Goal: Task Accomplishment & Management: Use online tool/utility

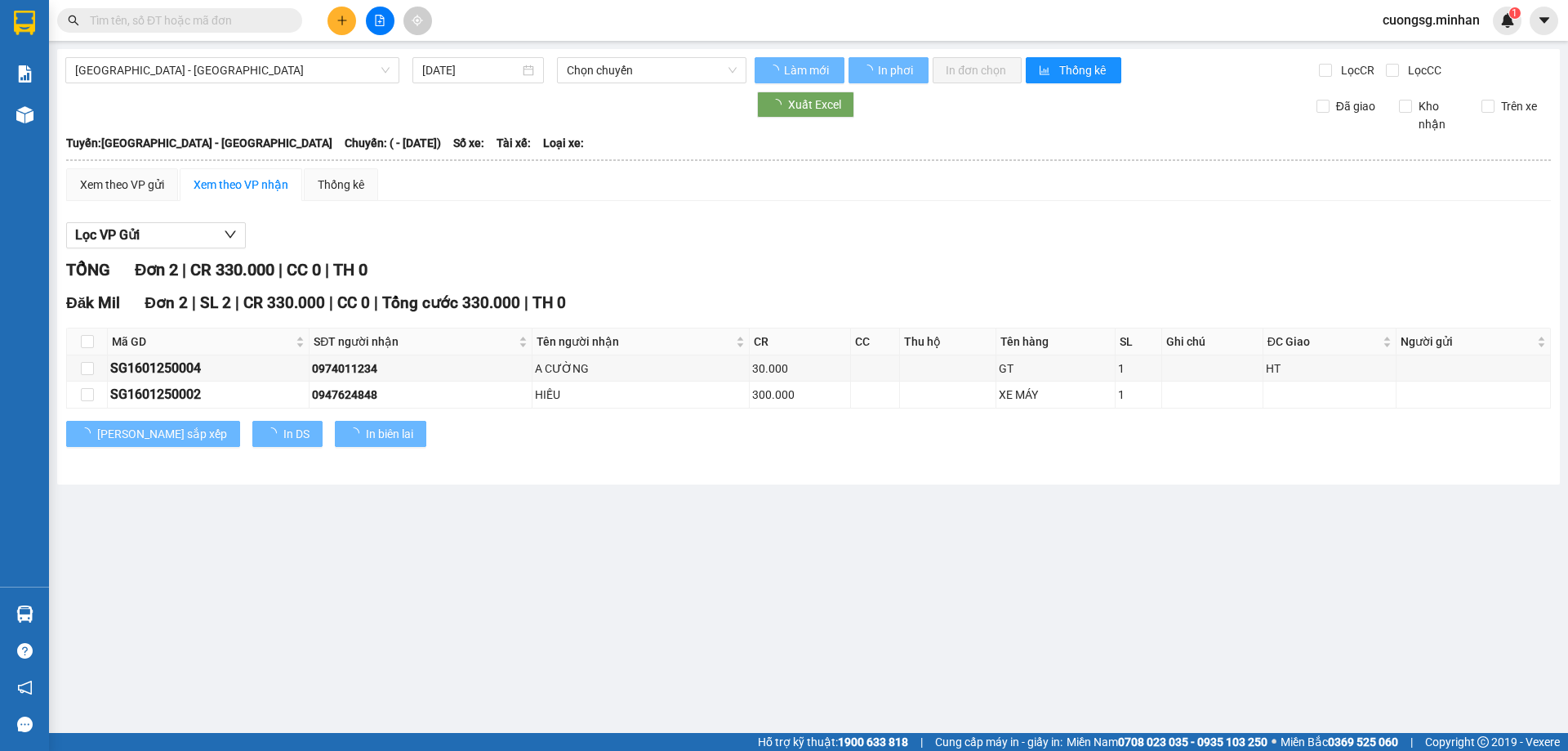
type input "16/01/2025"
type input "[DATE]"
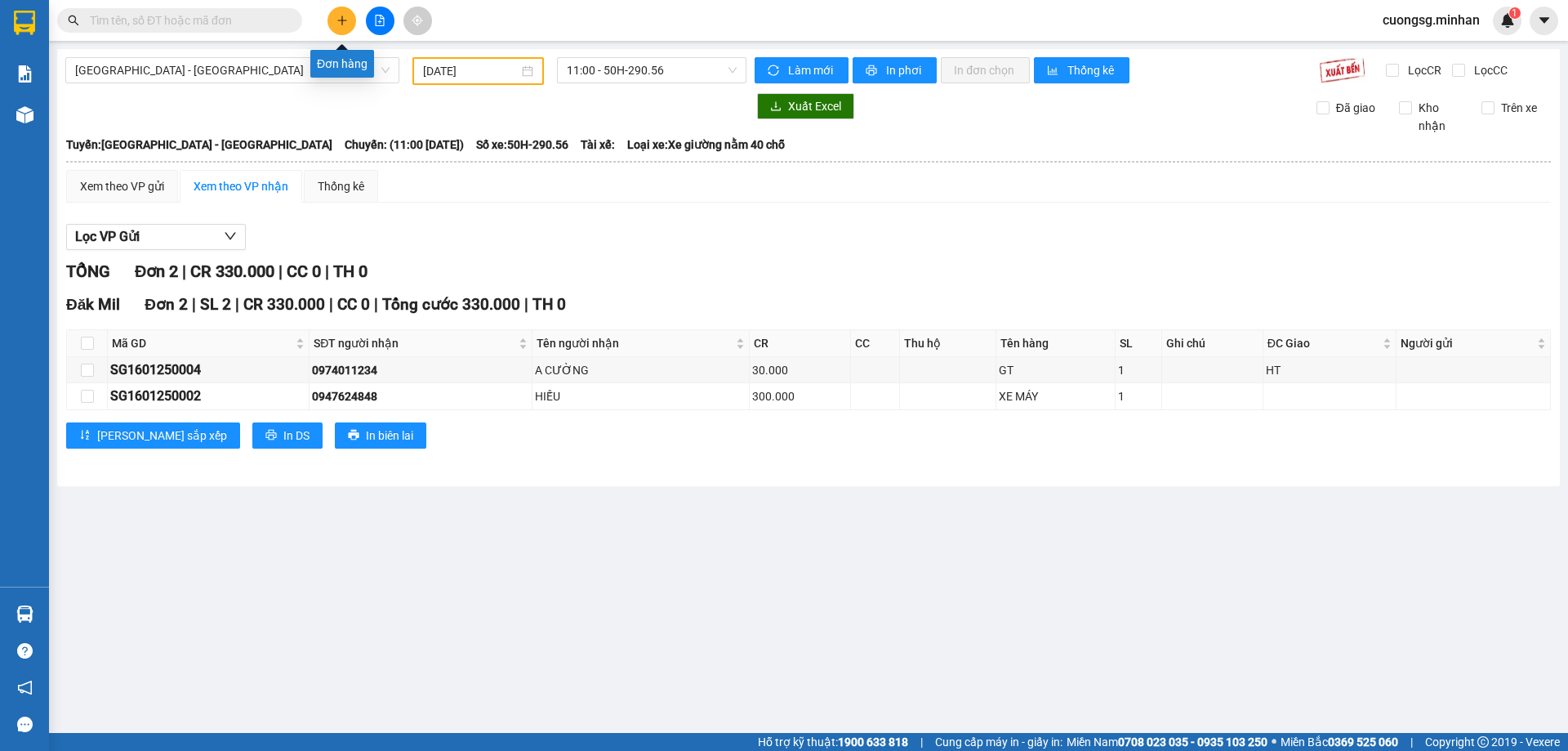
click at [332, 19] on button at bounding box center [341, 20] width 28 height 28
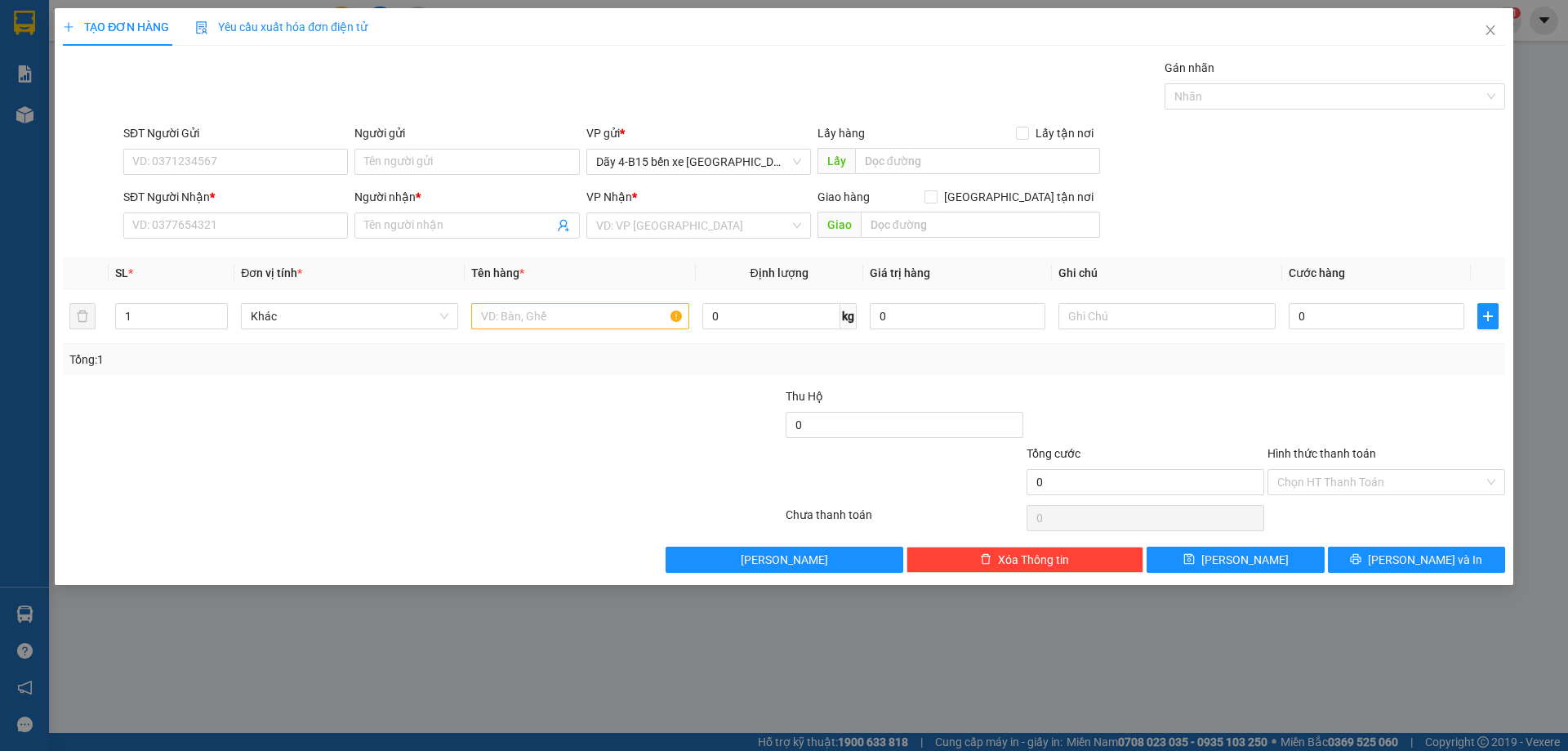
click at [148, 211] on div "SĐT Người Nhận *" at bounding box center [235, 200] width 225 height 25
click at [168, 218] on input "SĐT Người Nhận *" at bounding box center [235, 225] width 225 height 26
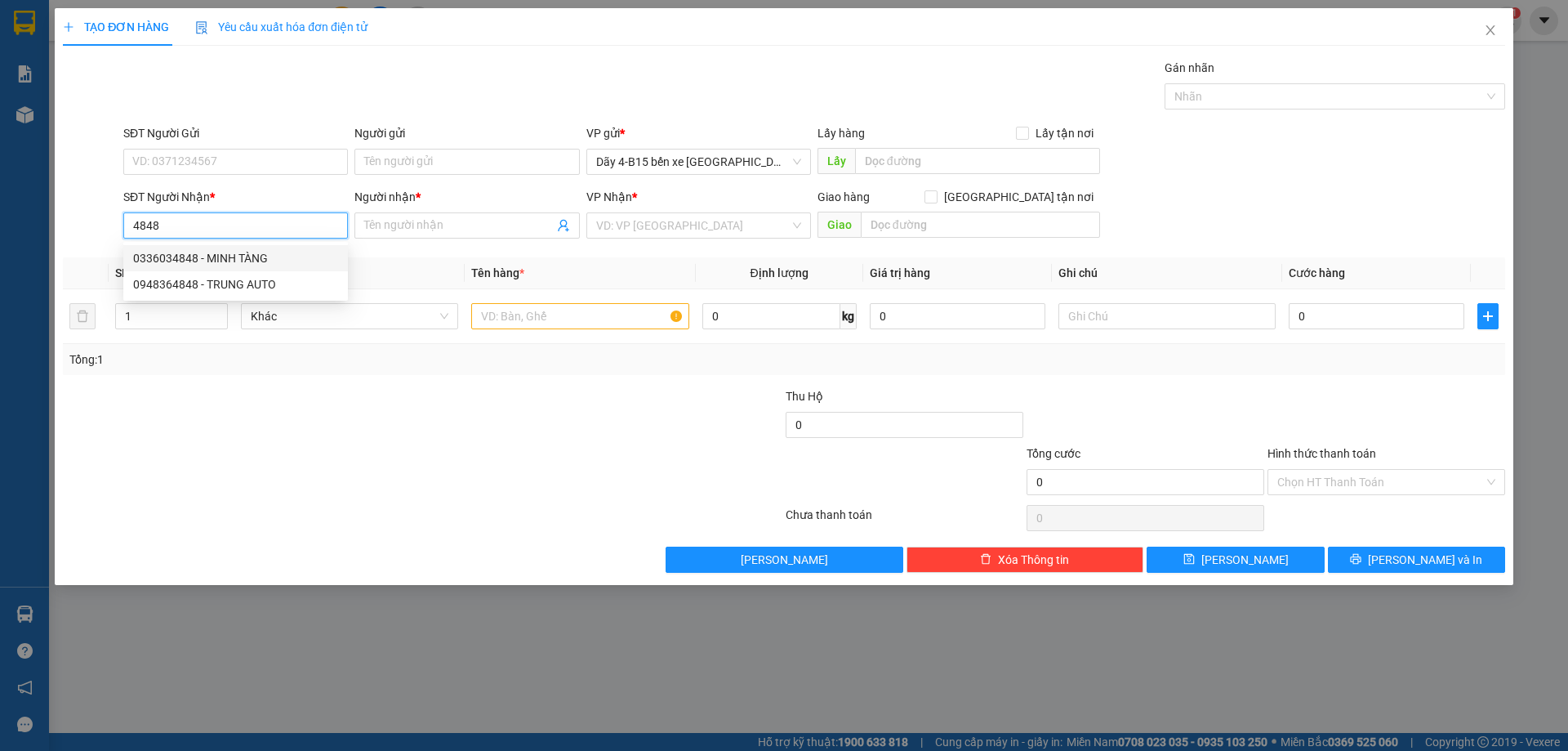
click at [268, 256] on div "0336034848 - MINH TÀNG" at bounding box center [235, 258] width 205 height 18
type input "0336034848"
type input "MINH TÀNG"
type input "ĐỨC MẠNH"
type input "0336034848"
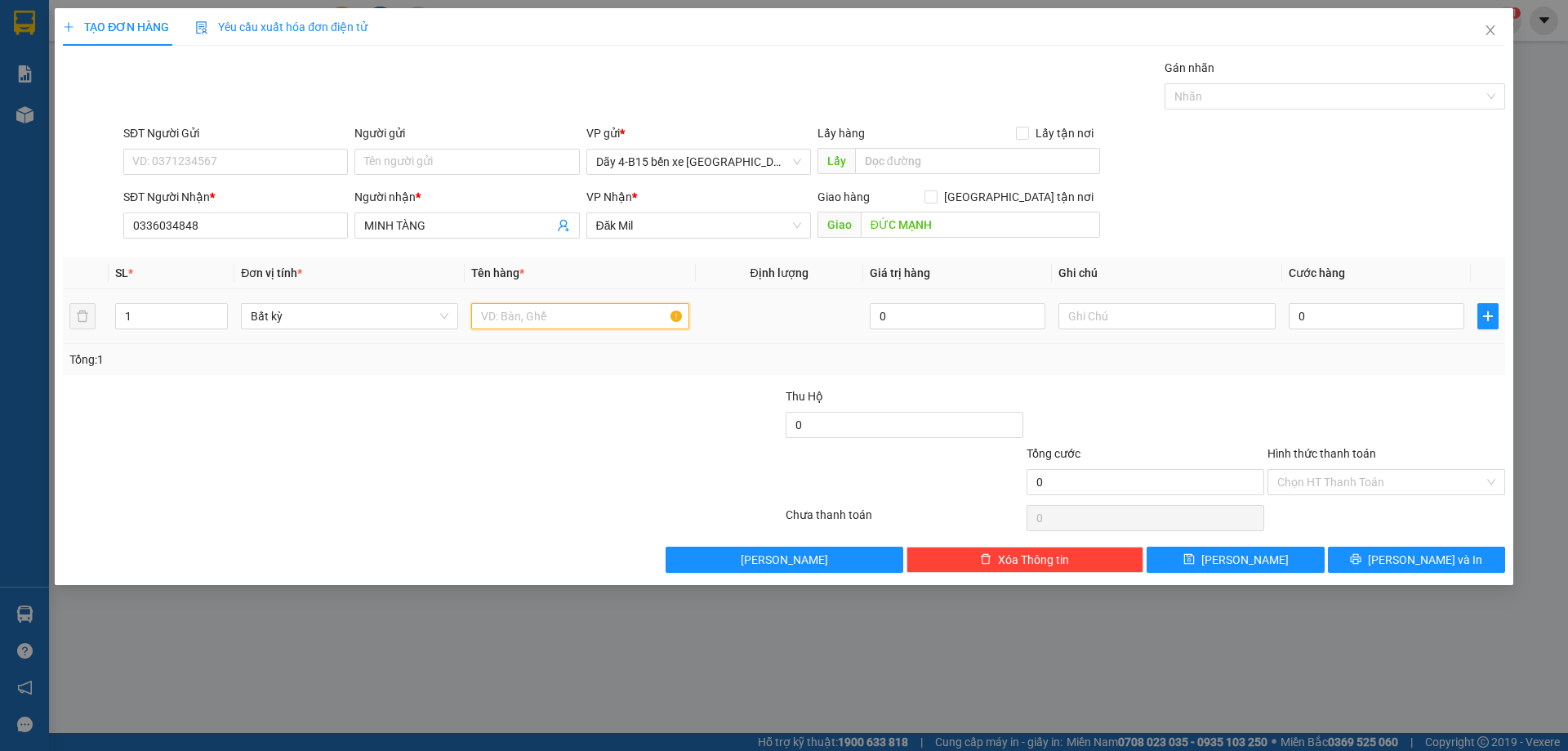
click at [555, 320] on input "text" at bounding box center [580, 315] width 217 height 26
type input "tg"
click at [1342, 318] on input "0" at bounding box center [1376, 315] width 175 height 26
type input "1"
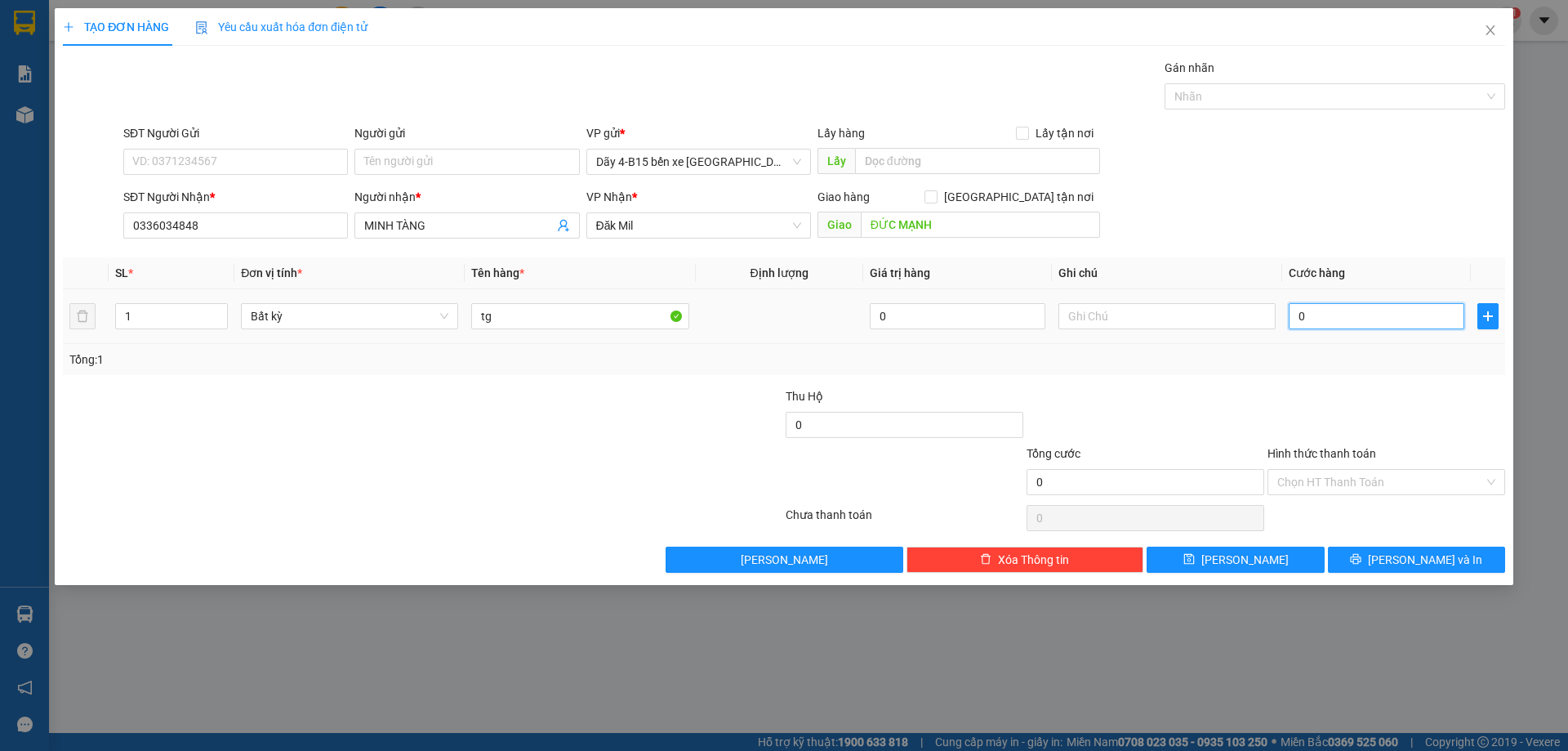
type input "1"
type input "15"
type input "150"
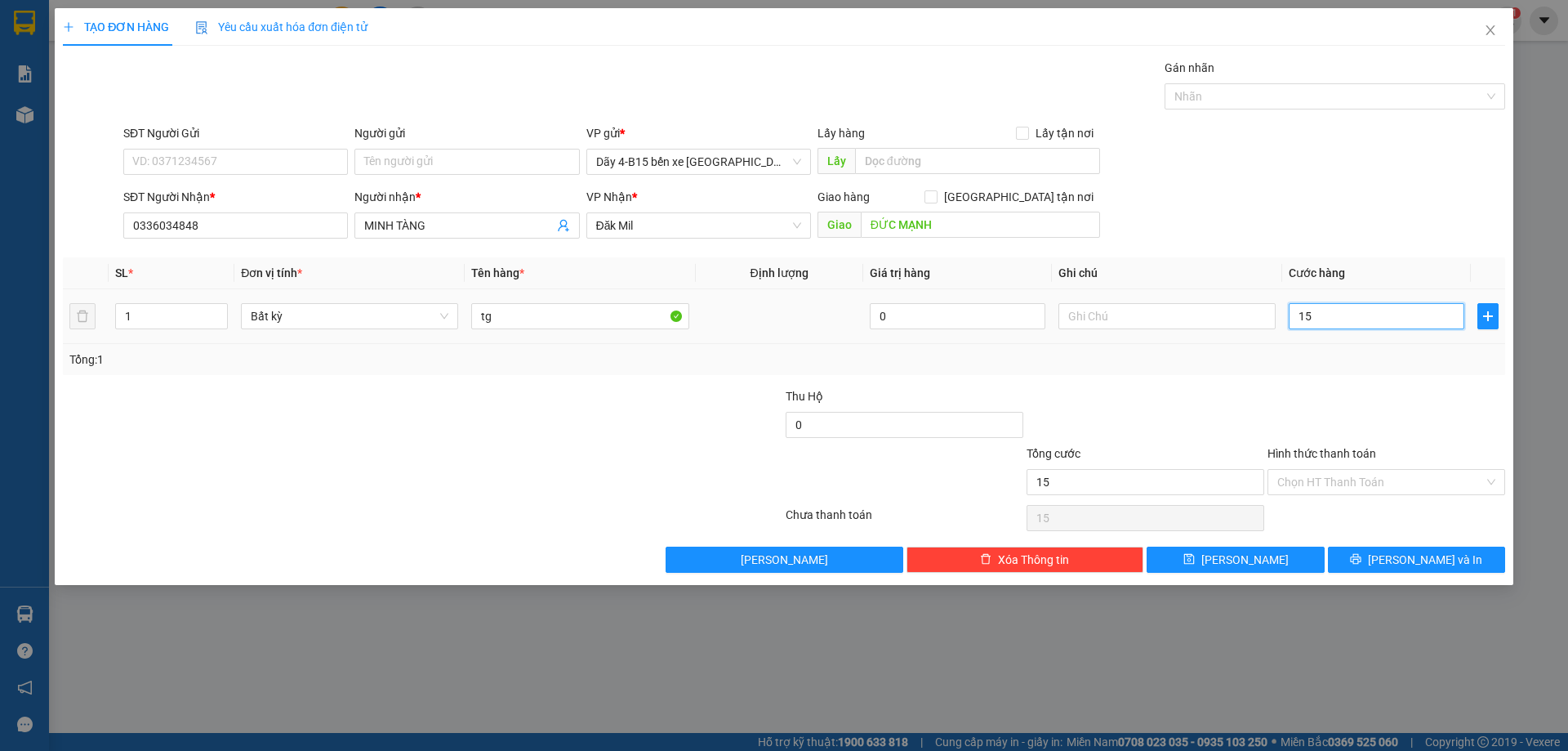
type input "150"
type input "150.000"
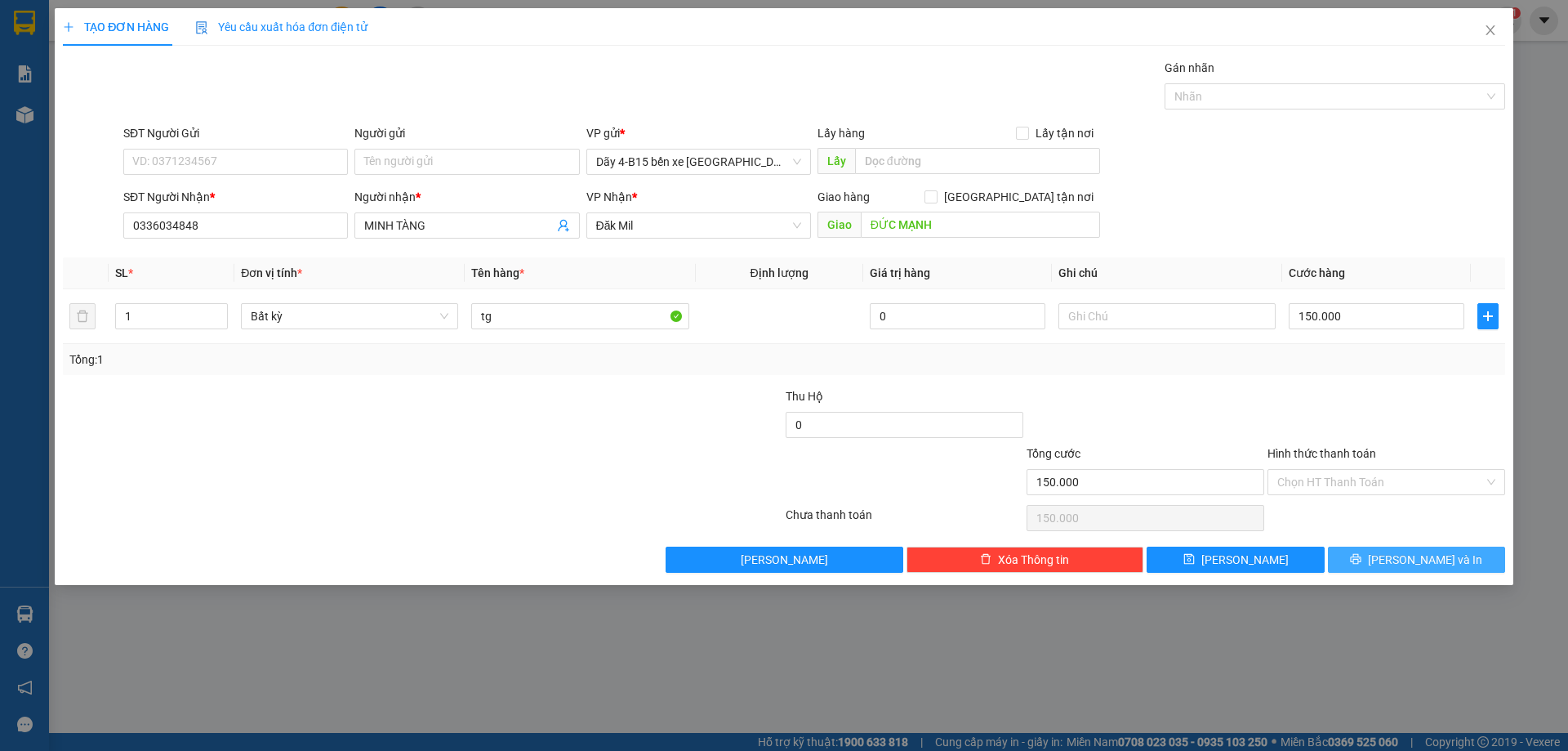
click at [1406, 560] on span "Lưu và In" at bounding box center [1425, 560] width 115 height 18
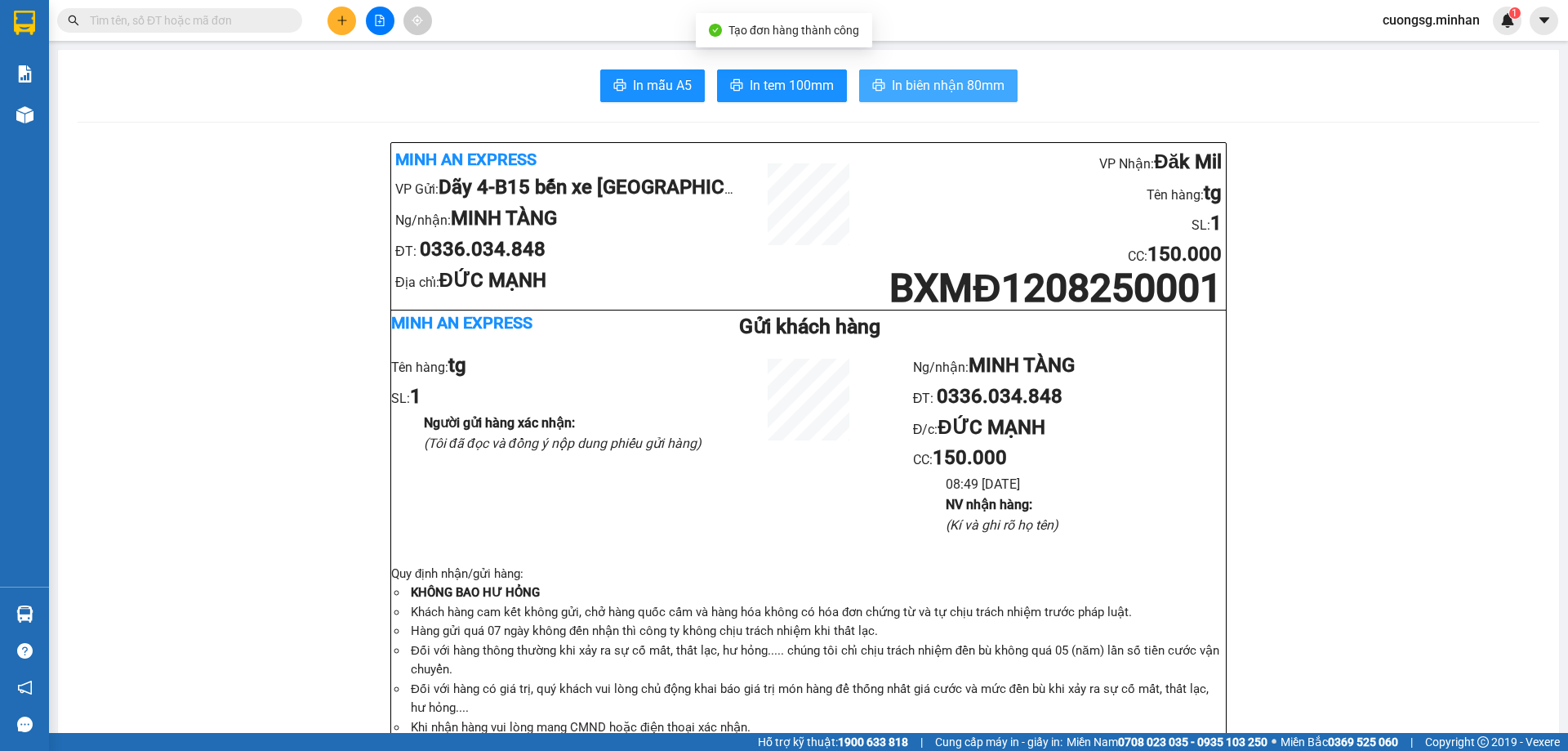
click at [897, 92] on span "In biên nhận 80mm" at bounding box center [948, 85] width 113 height 20
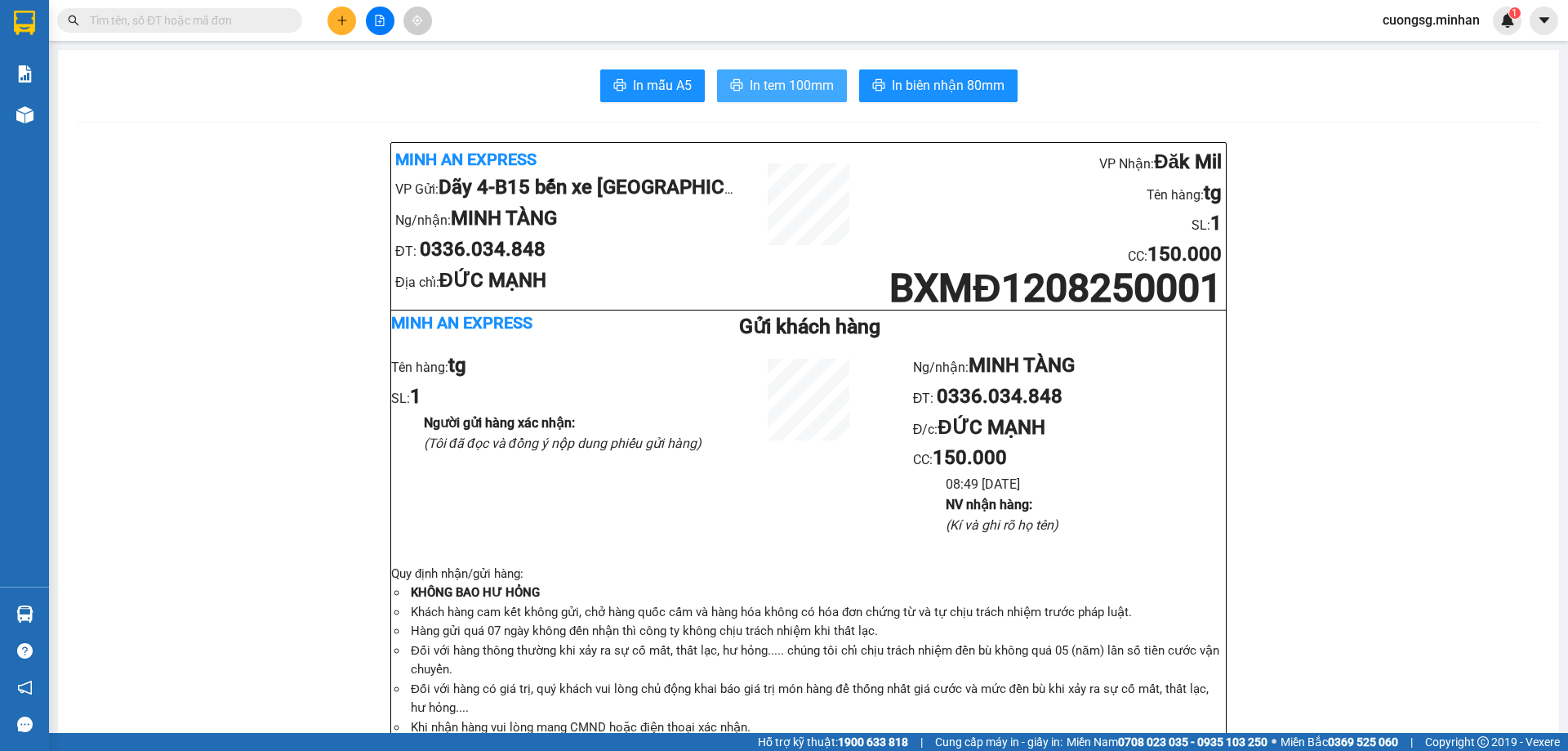
click at [777, 74] on button "In tem 100mm" at bounding box center [782, 85] width 130 height 33
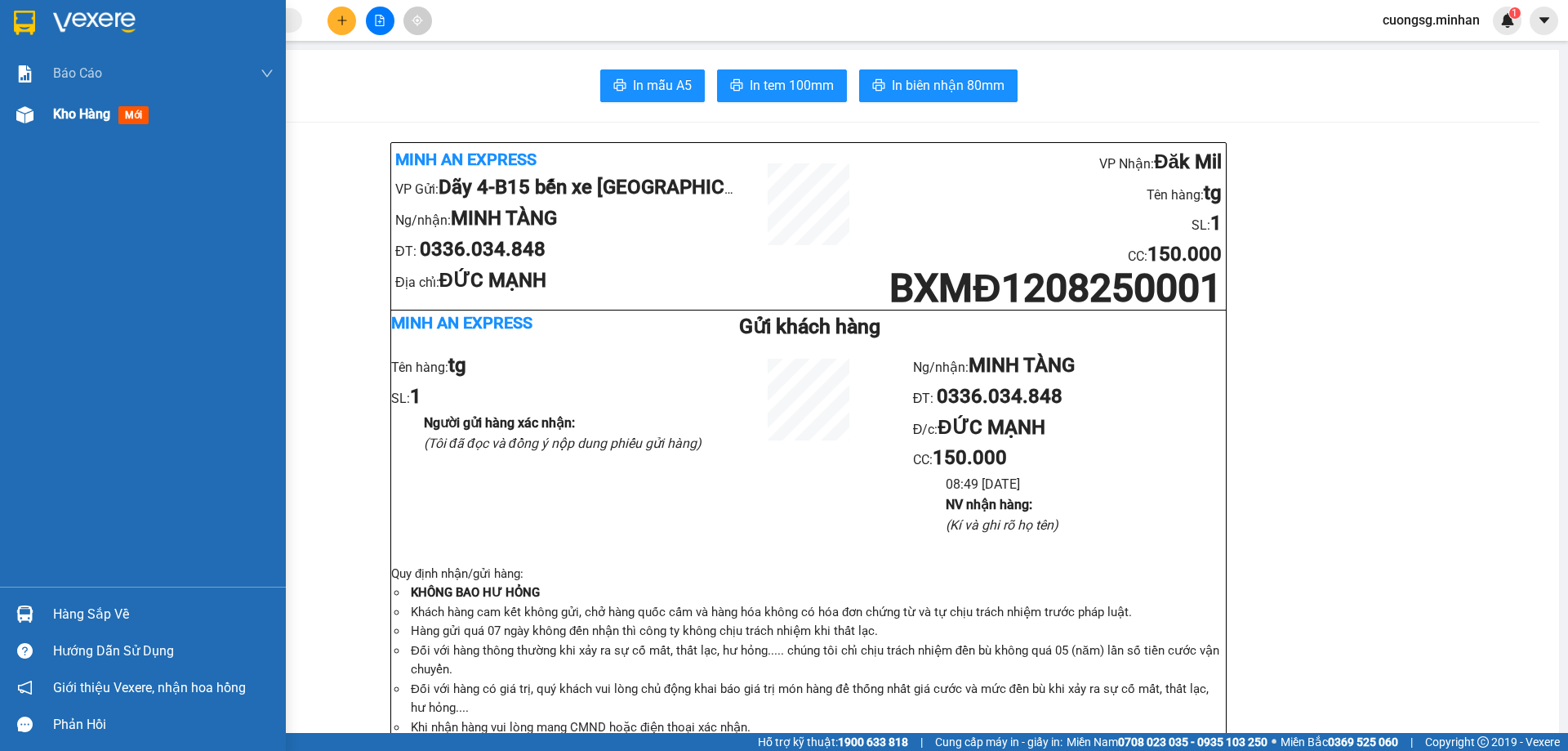
click at [68, 129] on div "Kho hàng mới" at bounding box center [163, 114] width 221 height 41
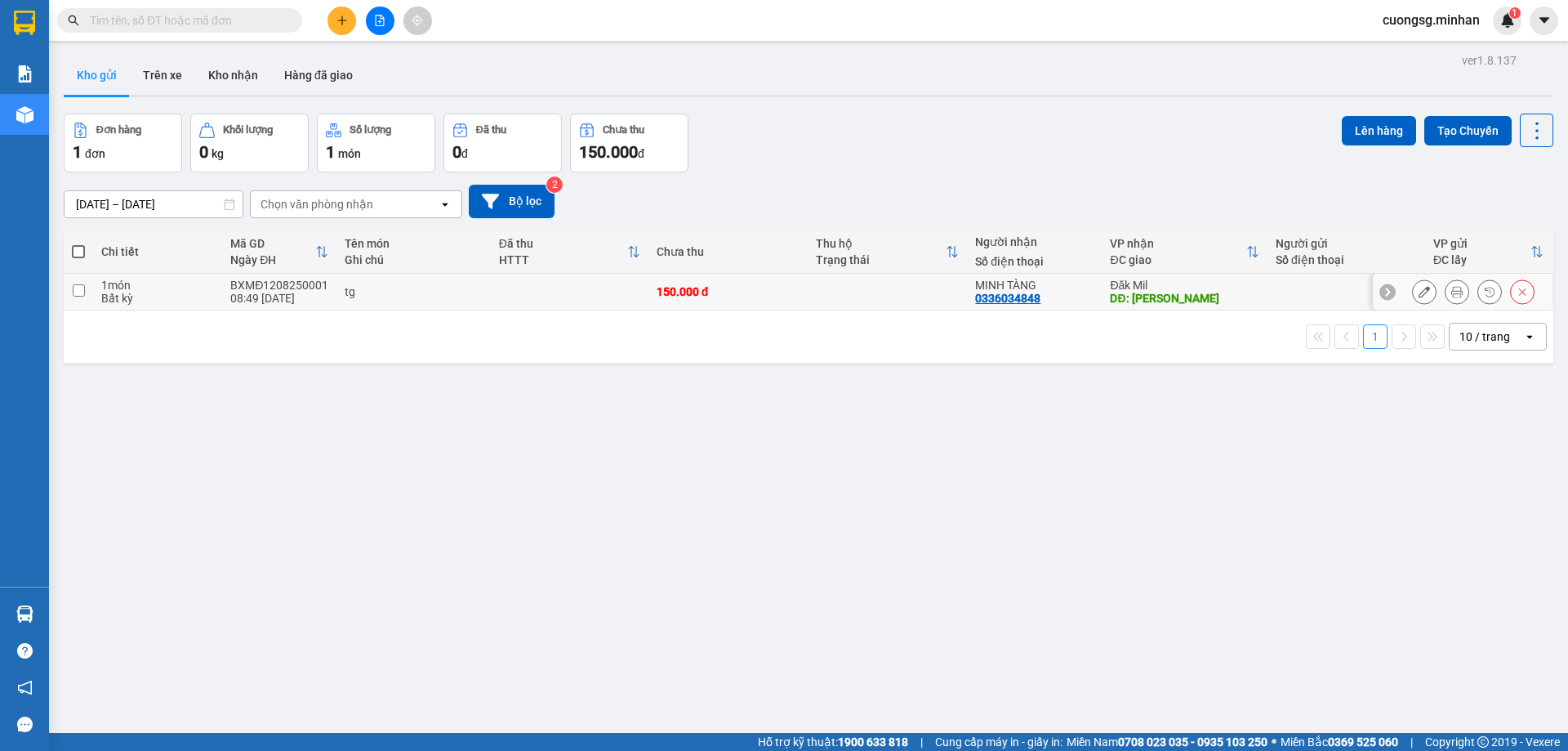
click at [865, 295] on td at bounding box center [887, 292] width 159 height 36
checkbox input "true"
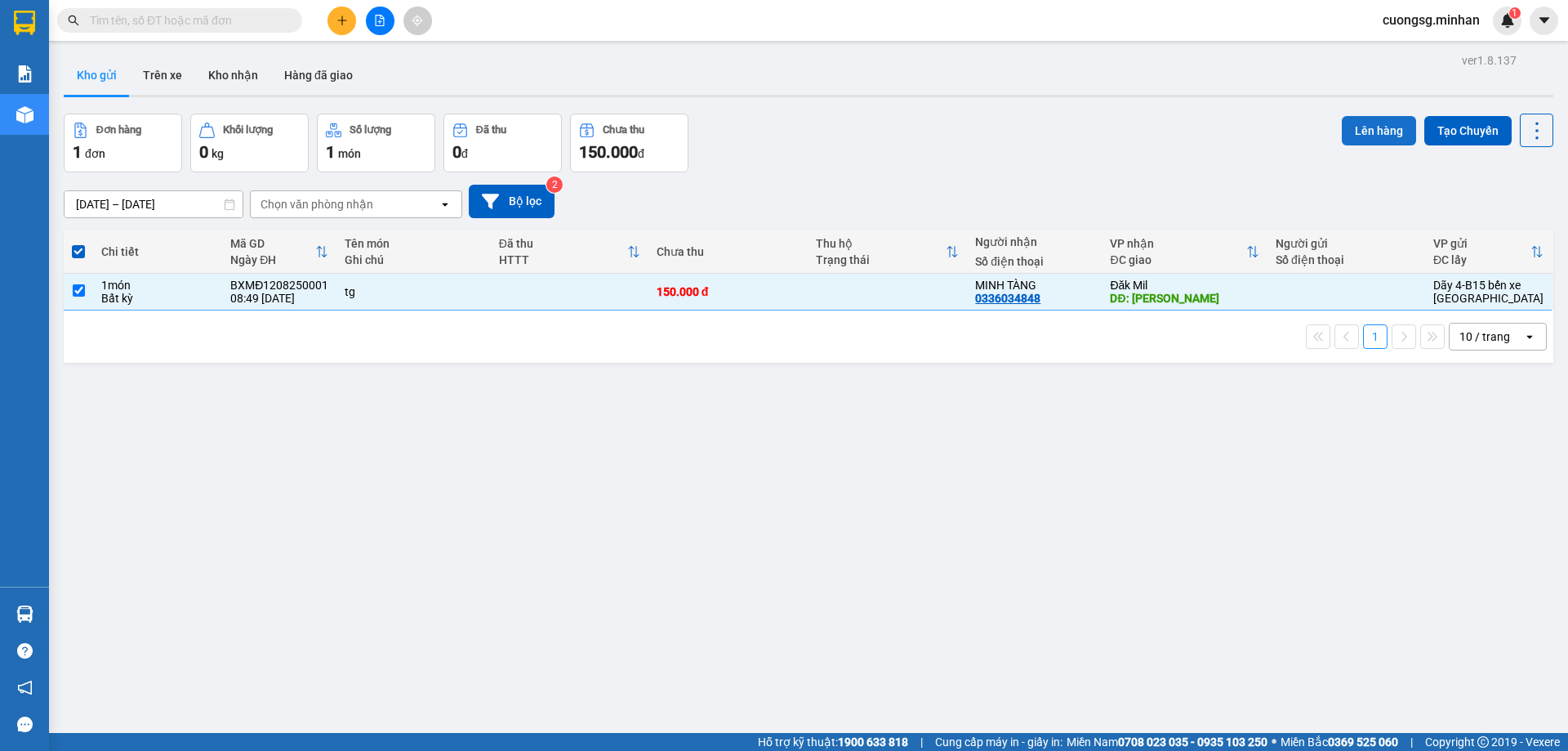
click at [1360, 128] on button "Lên hàng" at bounding box center [1379, 131] width 75 height 29
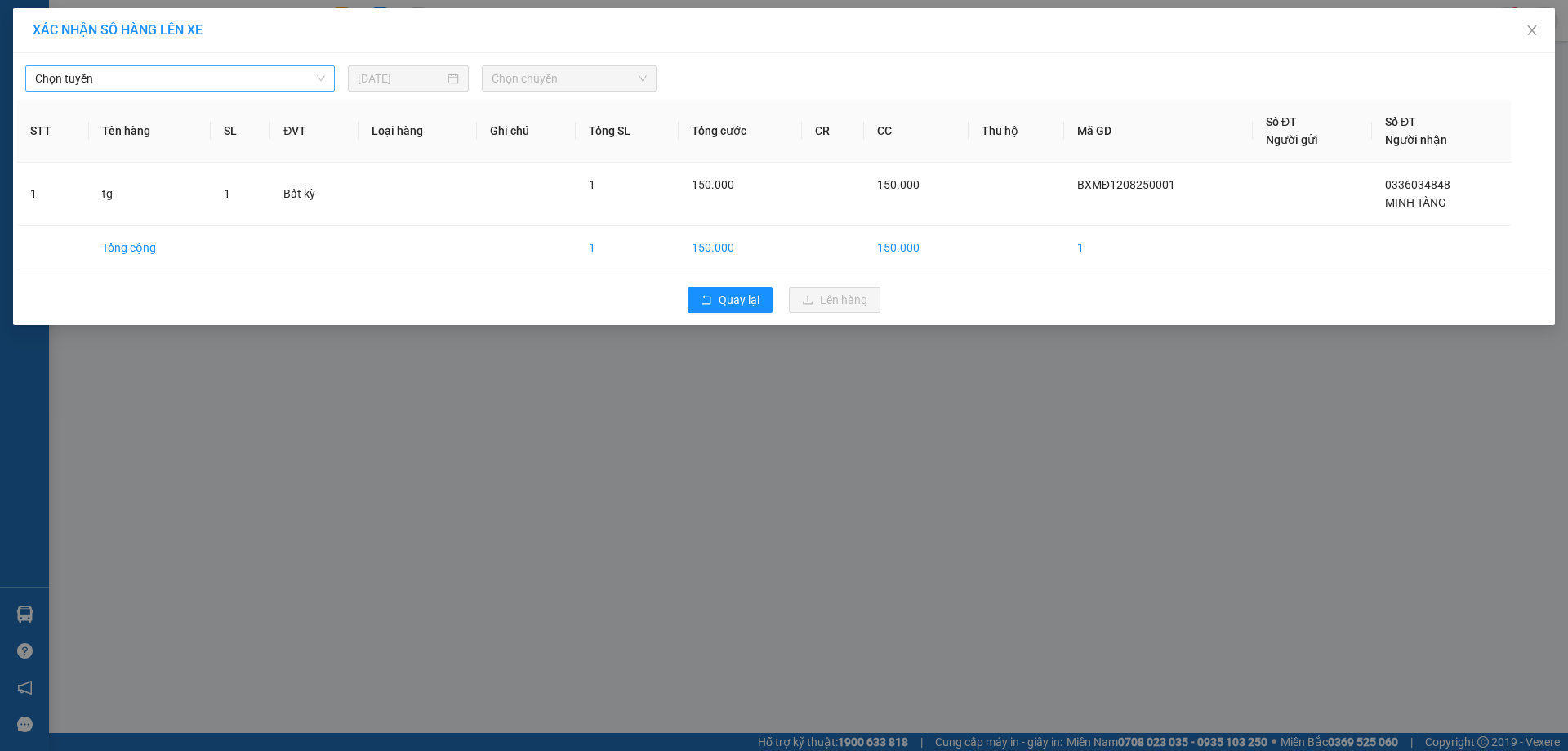
click at [170, 87] on span "Chọn tuyến" at bounding box center [180, 78] width 290 height 25
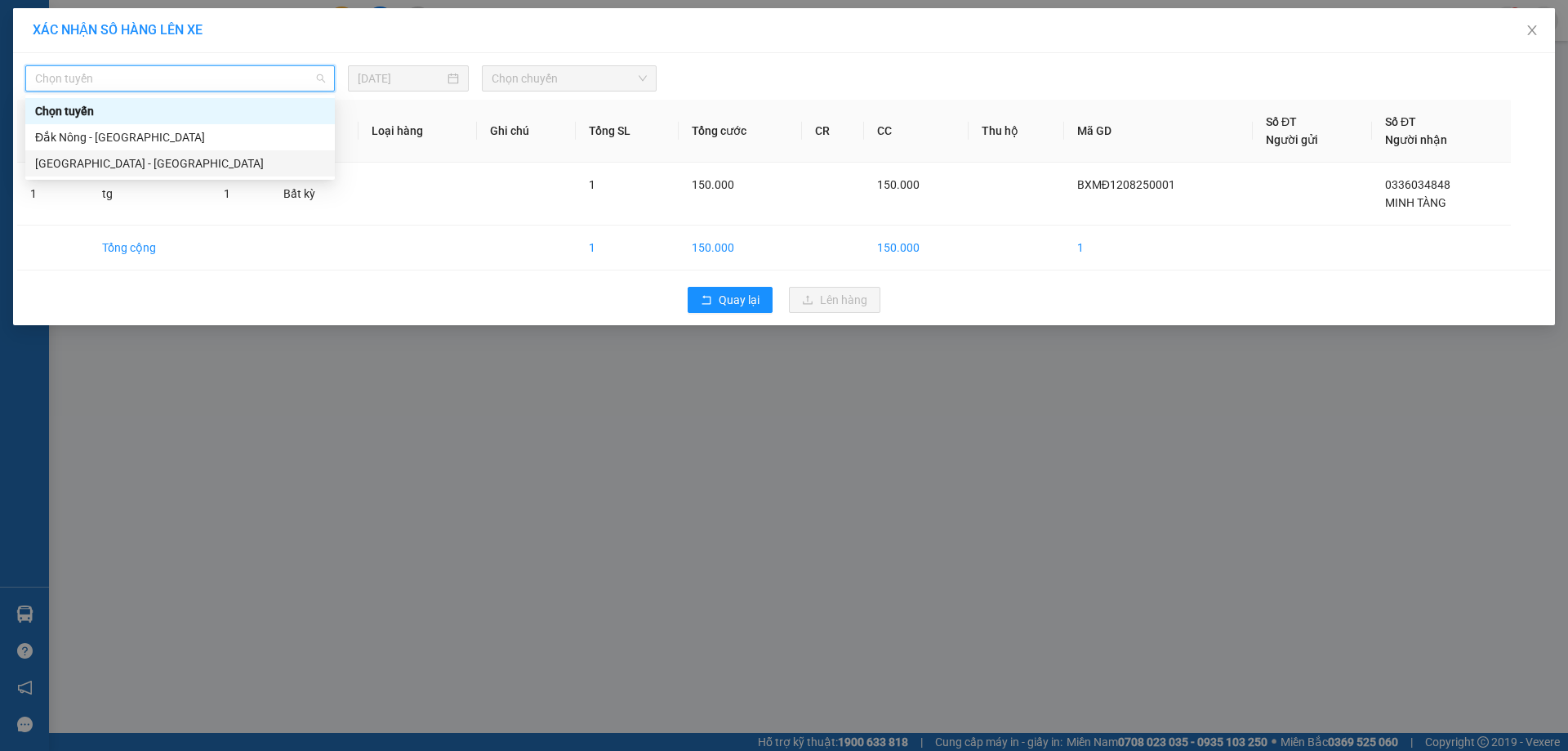
click at [135, 157] on div "Sài Gòn - Đắk Nông" at bounding box center [180, 164] width 290 height 18
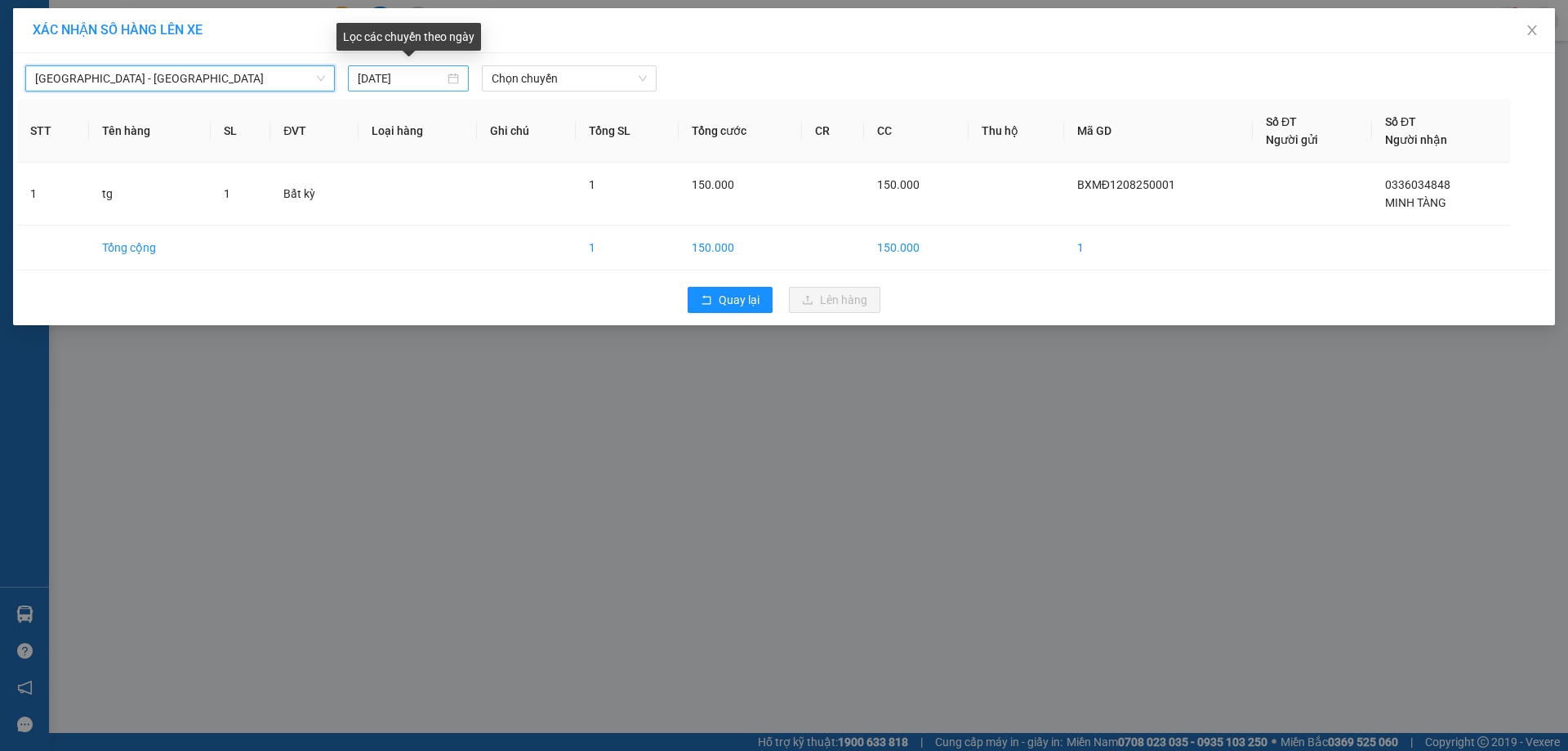
click at [423, 76] on input "12/08/2025" at bounding box center [401, 78] width 86 height 18
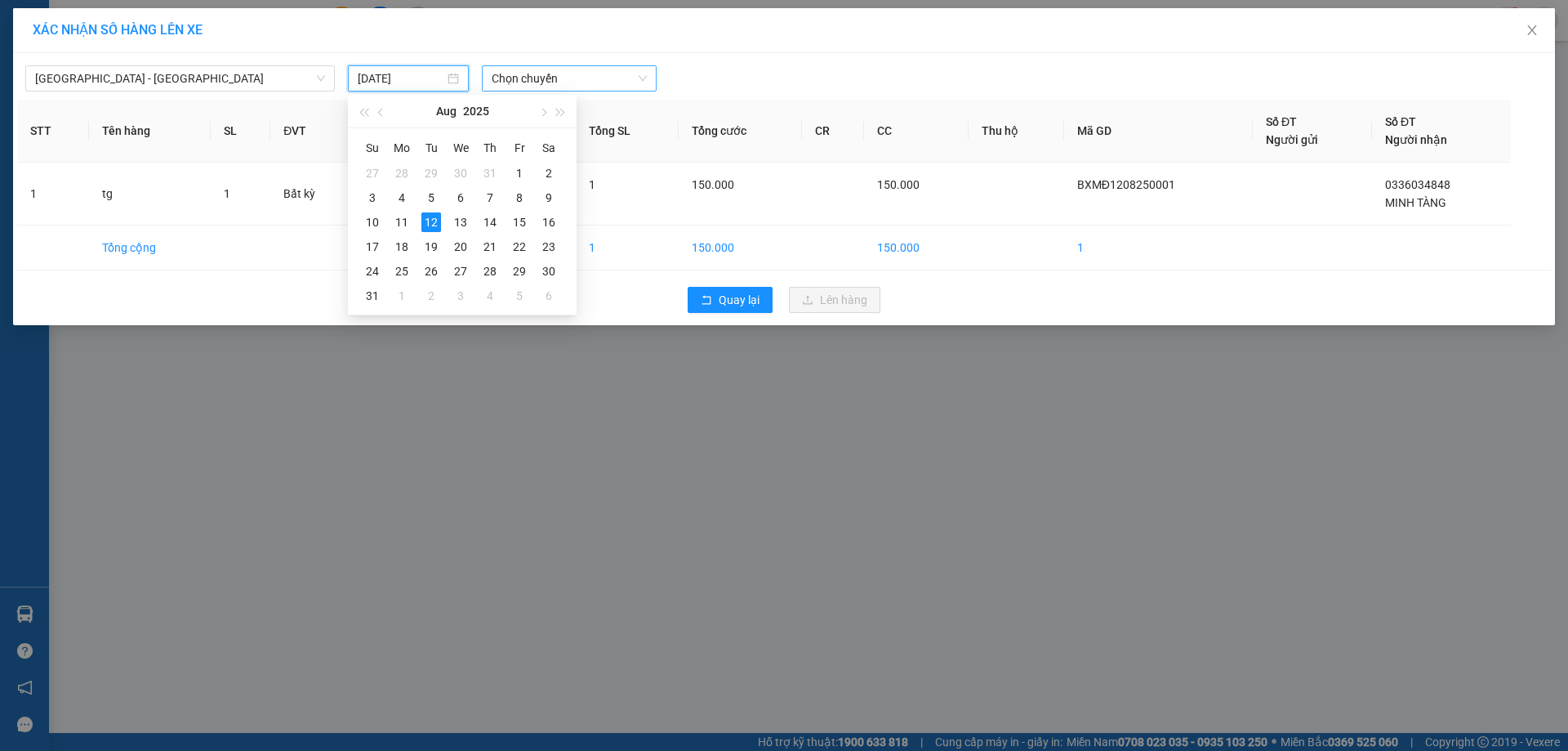
click at [580, 81] on span "Chọn chuyến" at bounding box center [569, 78] width 155 height 25
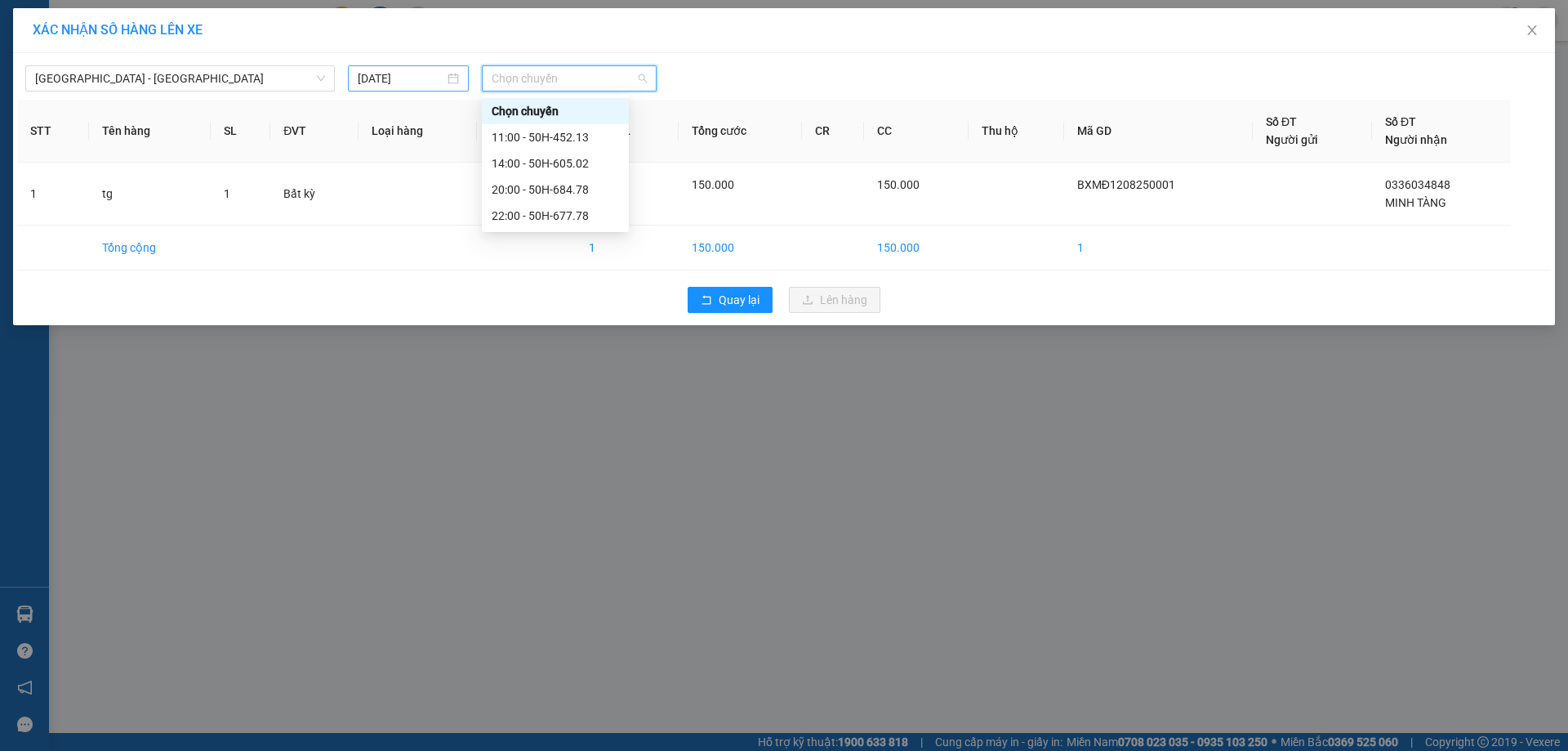
click at [410, 70] on input "12/08/2025" at bounding box center [401, 78] width 86 height 18
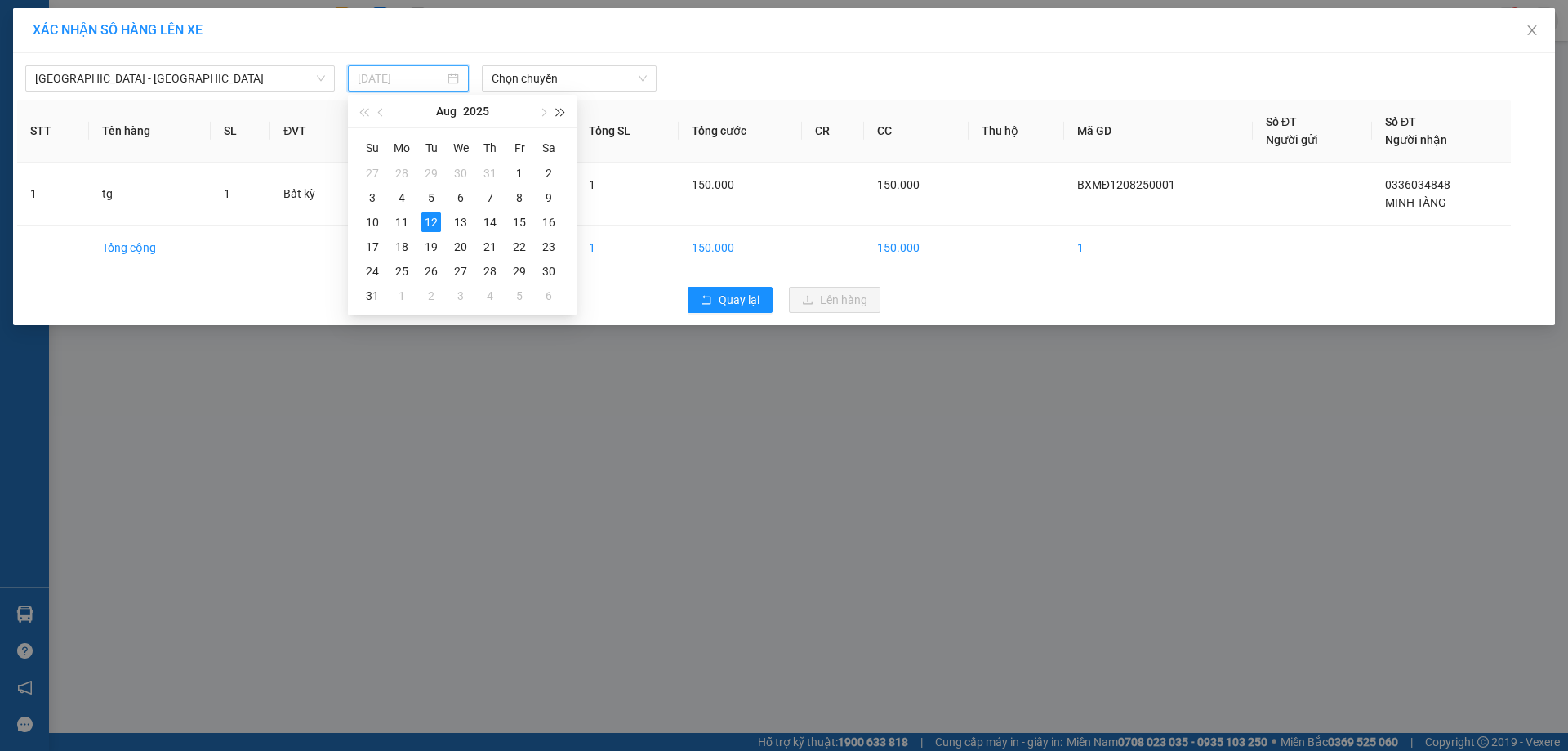
type input "12/08/2025"
click at [578, 85] on span "Chọn chuyến" at bounding box center [569, 78] width 155 height 25
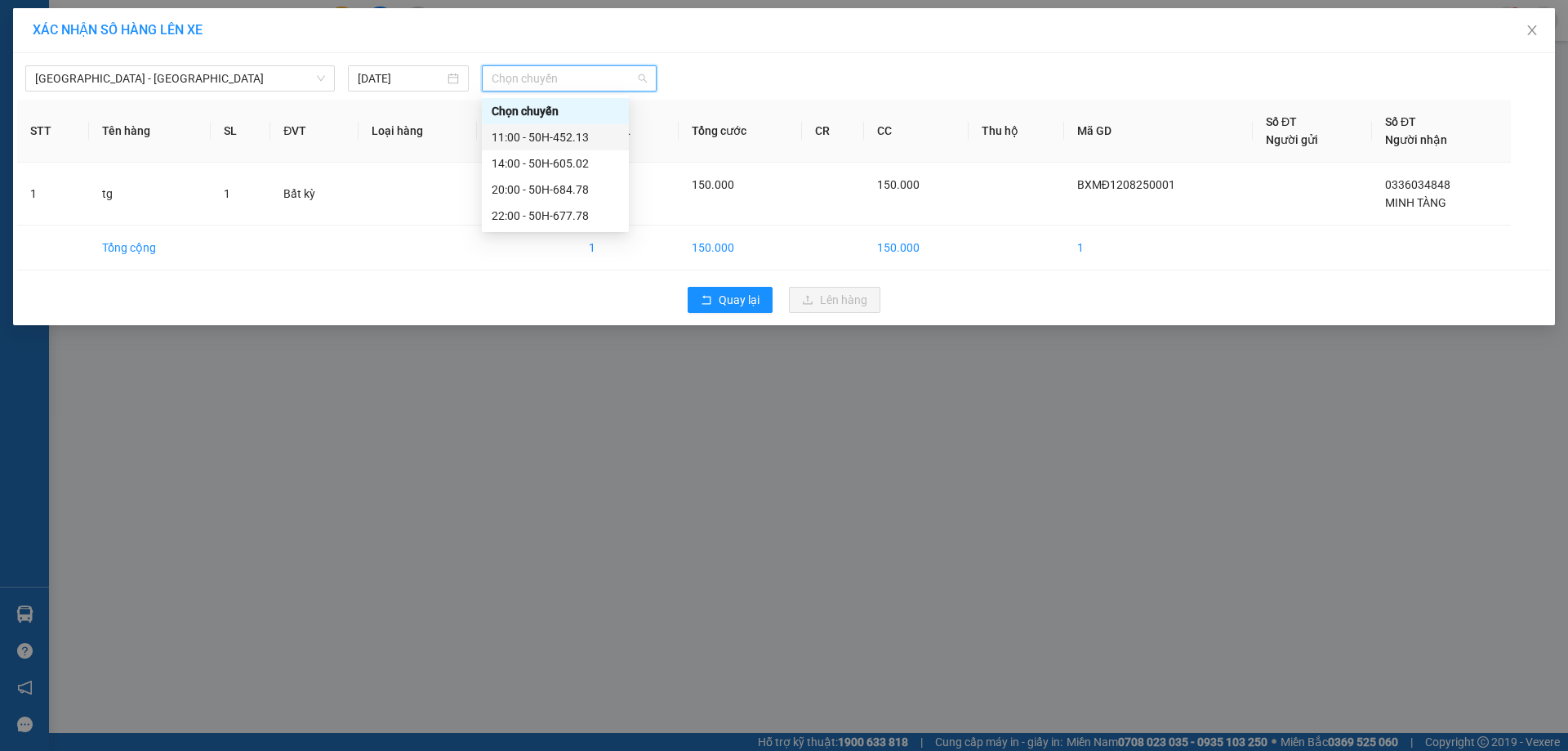
click at [584, 134] on div "11:00 - 50H-452.13" at bounding box center [555, 137] width 127 height 18
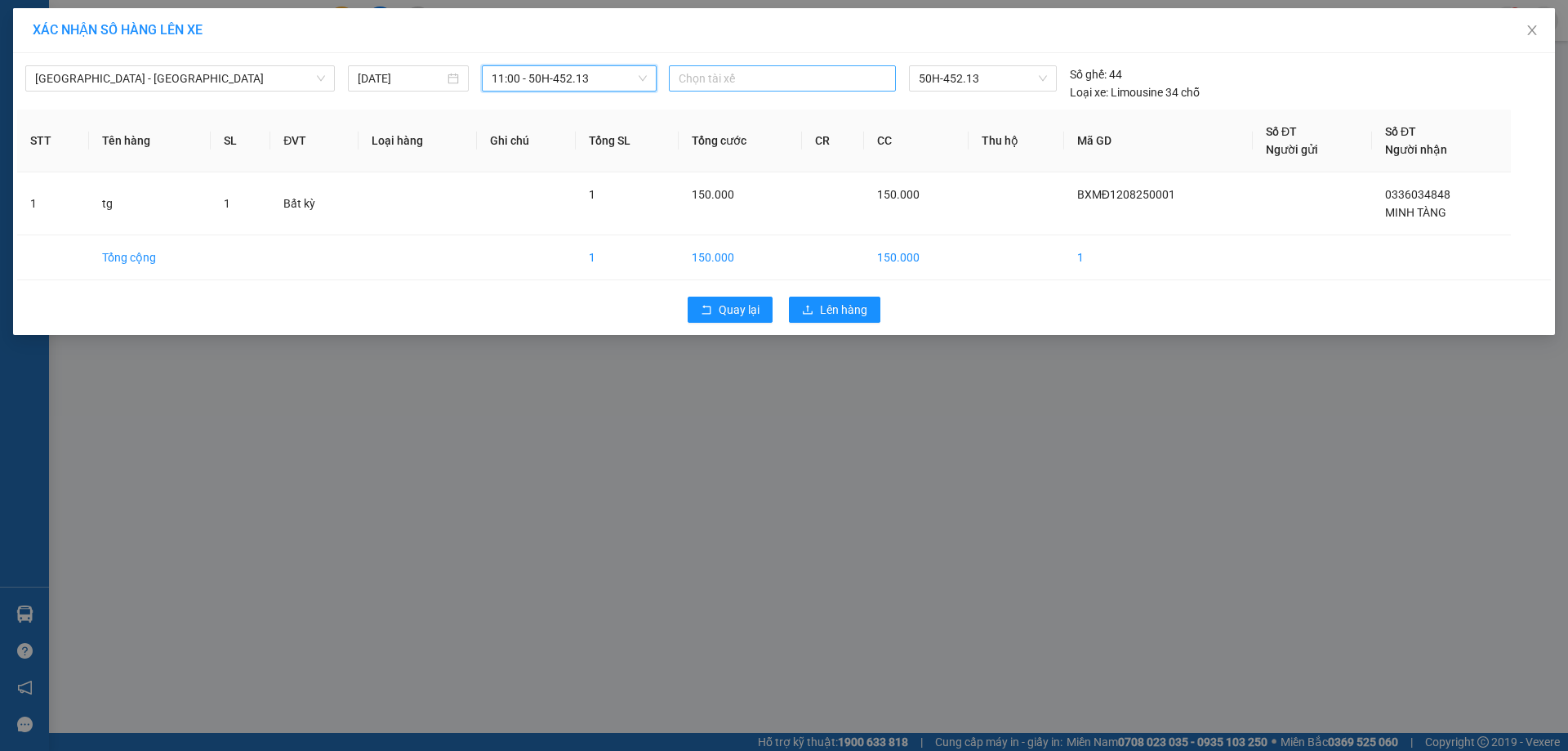
click at [809, 80] on div at bounding box center [782, 78] width 219 height 20
click at [783, 406] on div "XÁC NHẬN SỐ HÀNG LÊN XE Sài Gòn - Đắk Nông 12/08/2025 11:00 - 50H-452.13 Chọn t…" at bounding box center [784, 376] width 1568 height 751
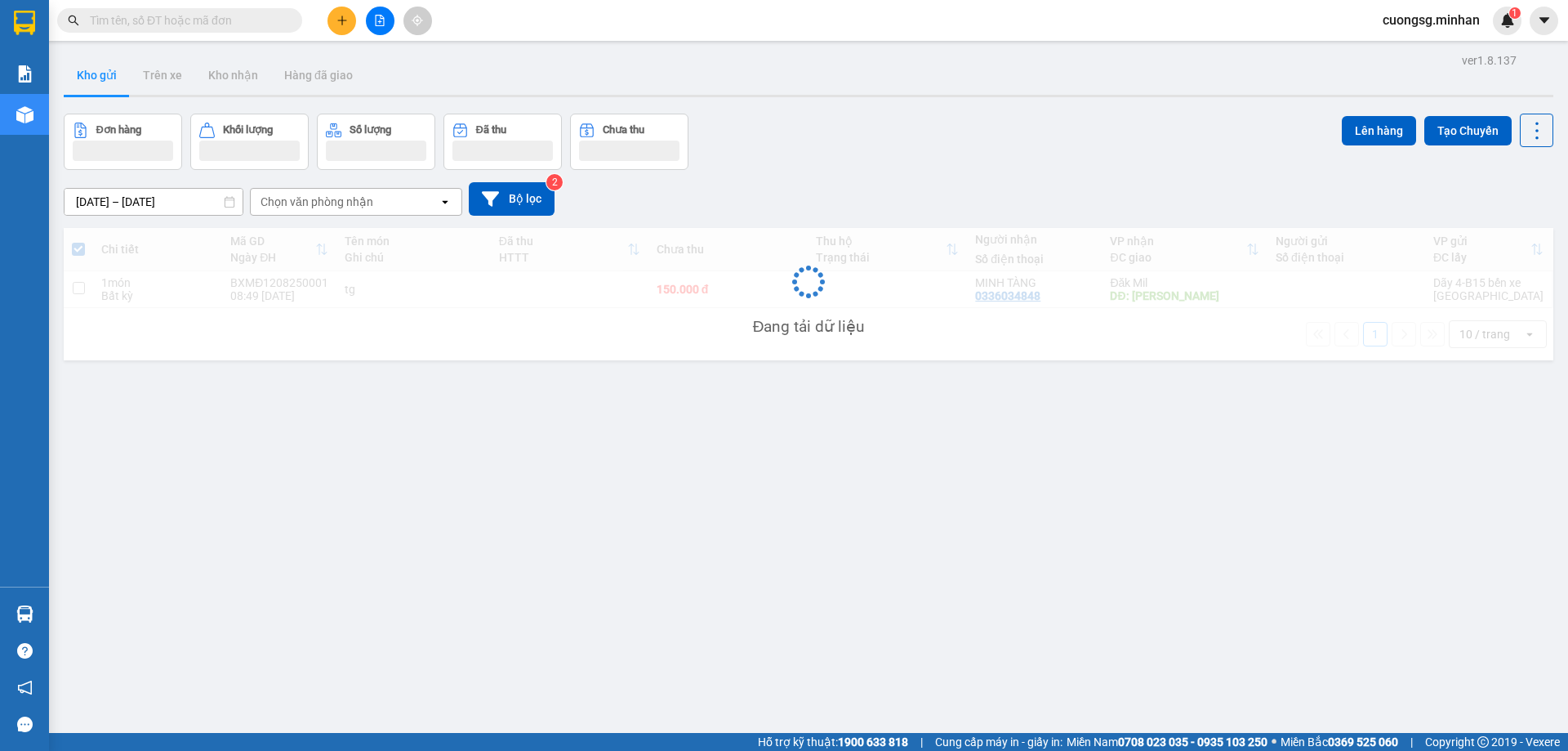
click at [839, 305] on div "Đang tải dữ liệu" at bounding box center [808, 295] width 1490 height 133
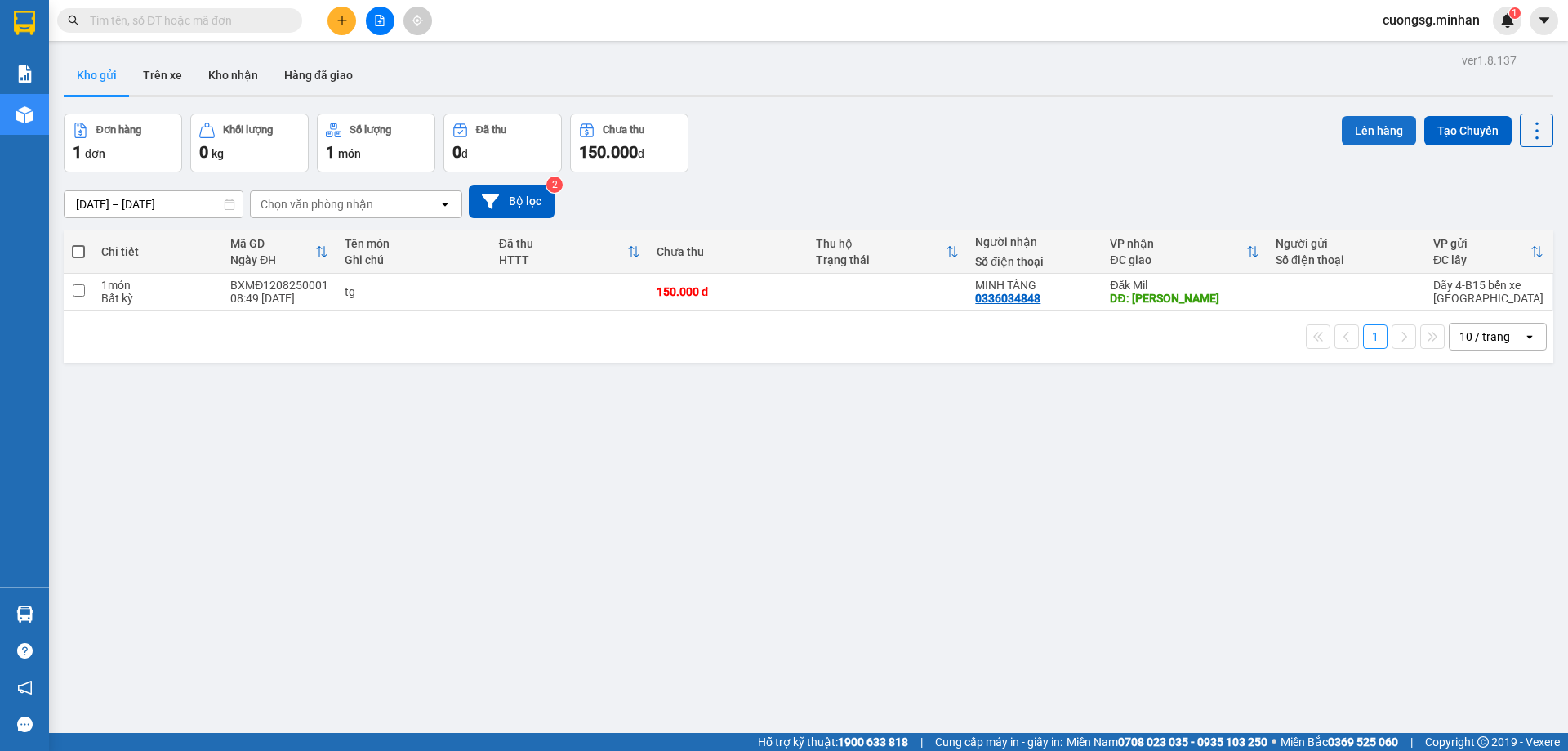
click at [1370, 124] on button "Lên hàng" at bounding box center [1379, 131] width 75 height 29
click at [1353, 129] on button "Lên hàng" at bounding box center [1379, 131] width 75 height 29
